Goal: Find specific page/section: Find specific page/section

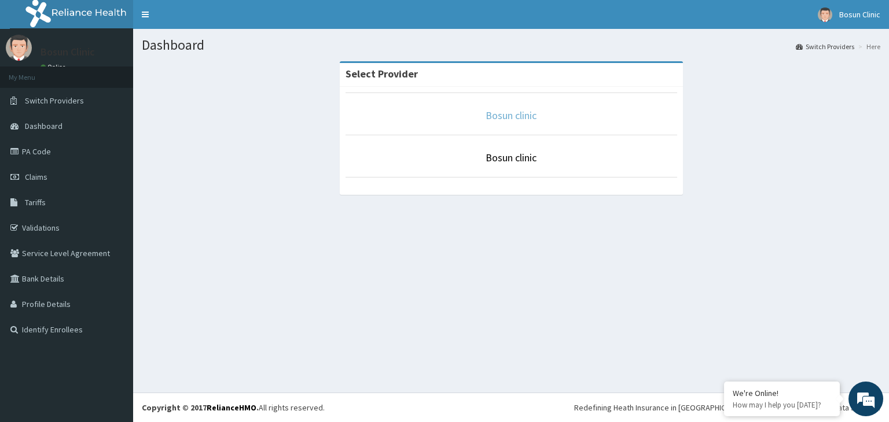
click at [517, 116] on link "Bosun clinic" at bounding box center [510, 115] width 51 height 13
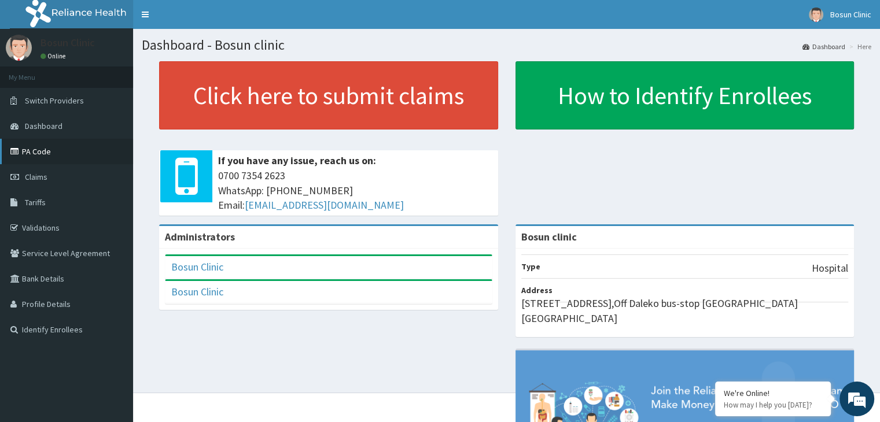
click at [38, 150] on link "PA Code" at bounding box center [66, 151] width 133 height 25
